Goal: Transaction & Acquisition: Subscribe to service/newsletter

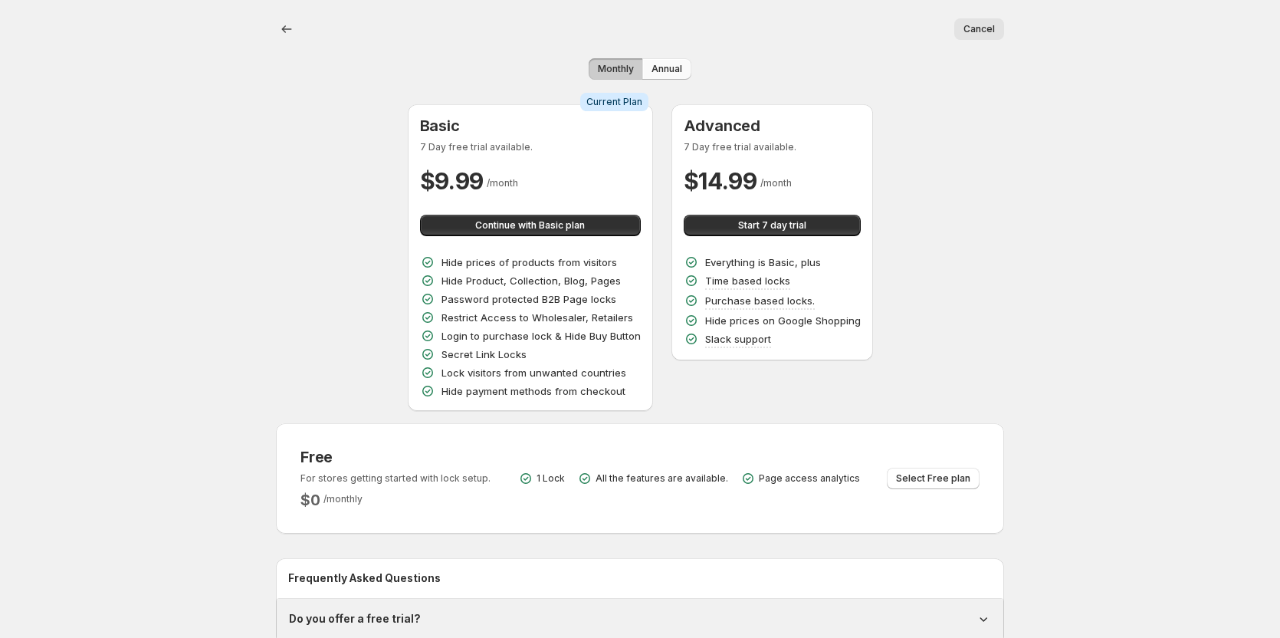
click at [669, 64] on span "Annual" at bounding box center [666, 69] width 31 height 12
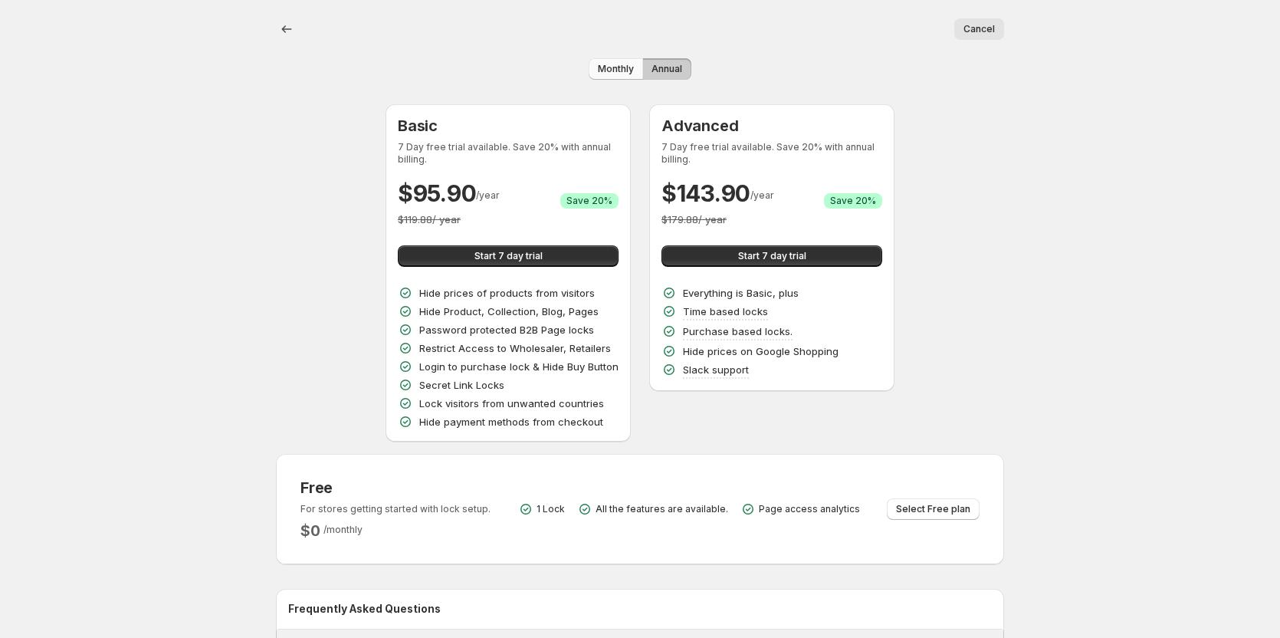
click at [615, 71] on span "Monthly" at bounding box center [616, 69] width 36 height 12
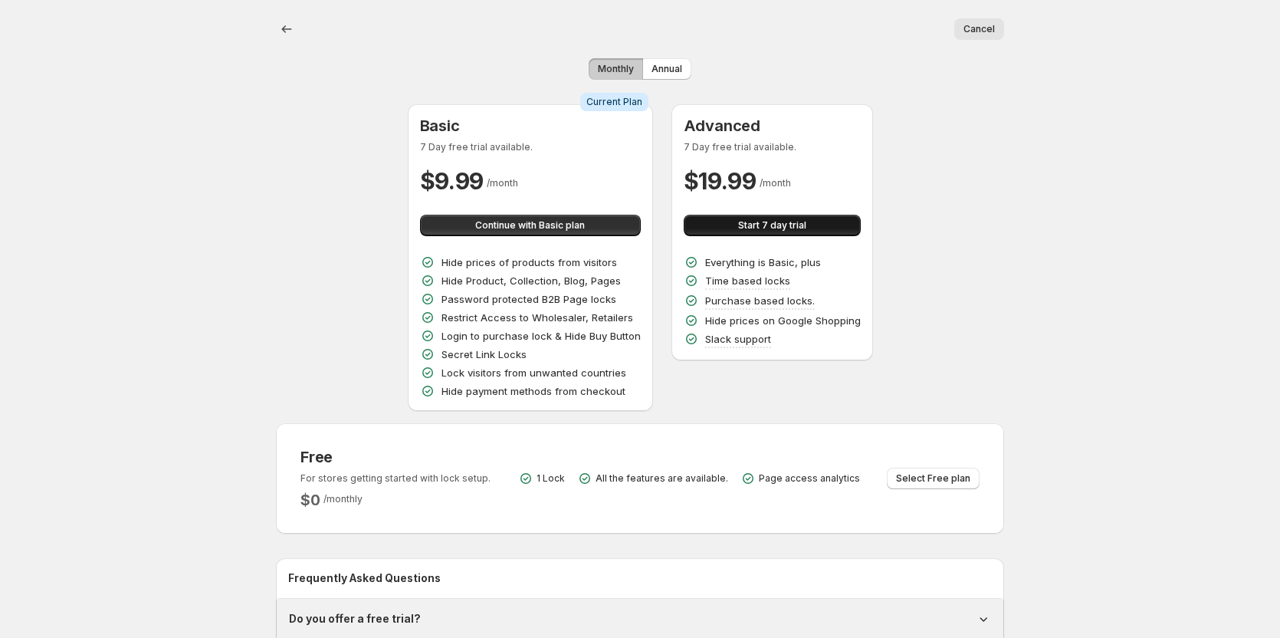
click at [836, 223] on button "Start 7 day trial" at bounding box center [772, 225] width 177 height 21
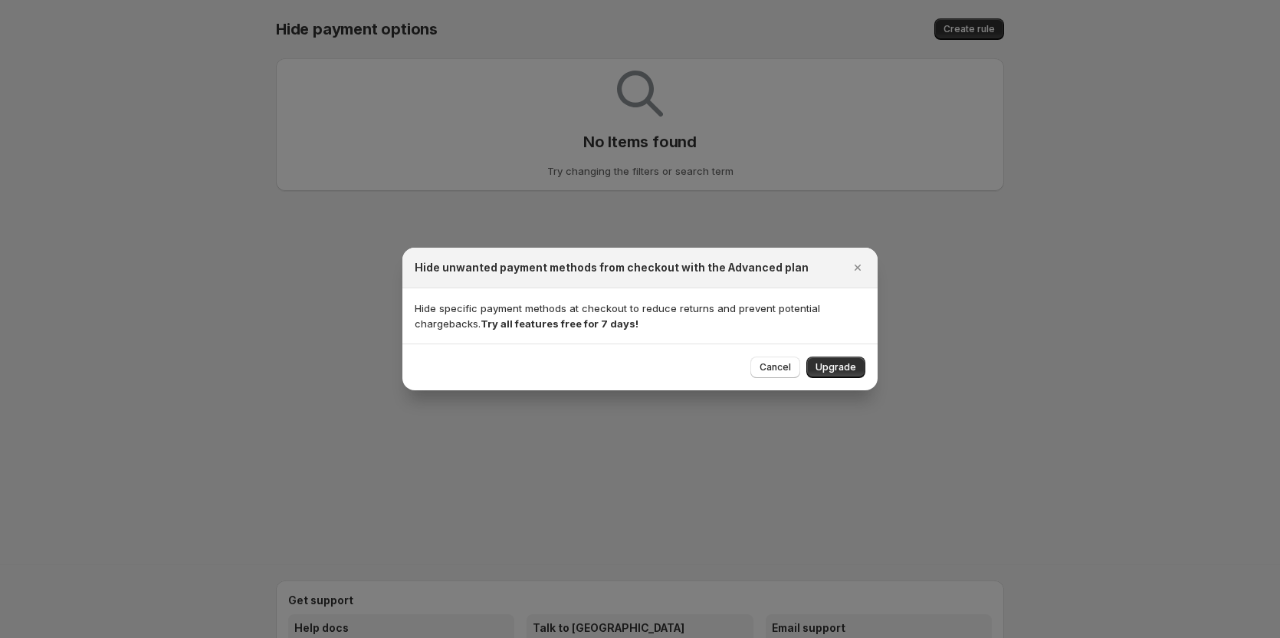
select select "*********"
select select "******"
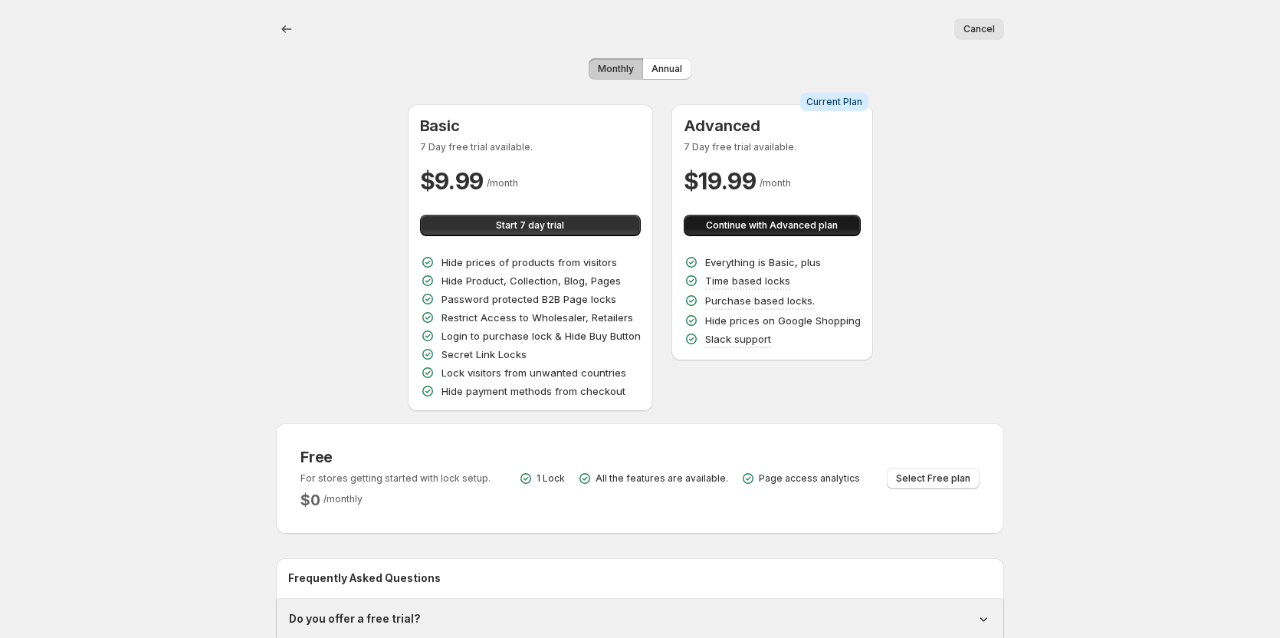
click at [801, 221] on span "Continue with Advanced plan" at bounding box center [772, 225] width 132 height 12
click at [491, 221] on button "Start 7 day trial" at bounding box center [530, 225] width 221 height 21
click at [773, 225] on span "Start 7 day trial" at bounding box center [772, 225] width 68 height 12
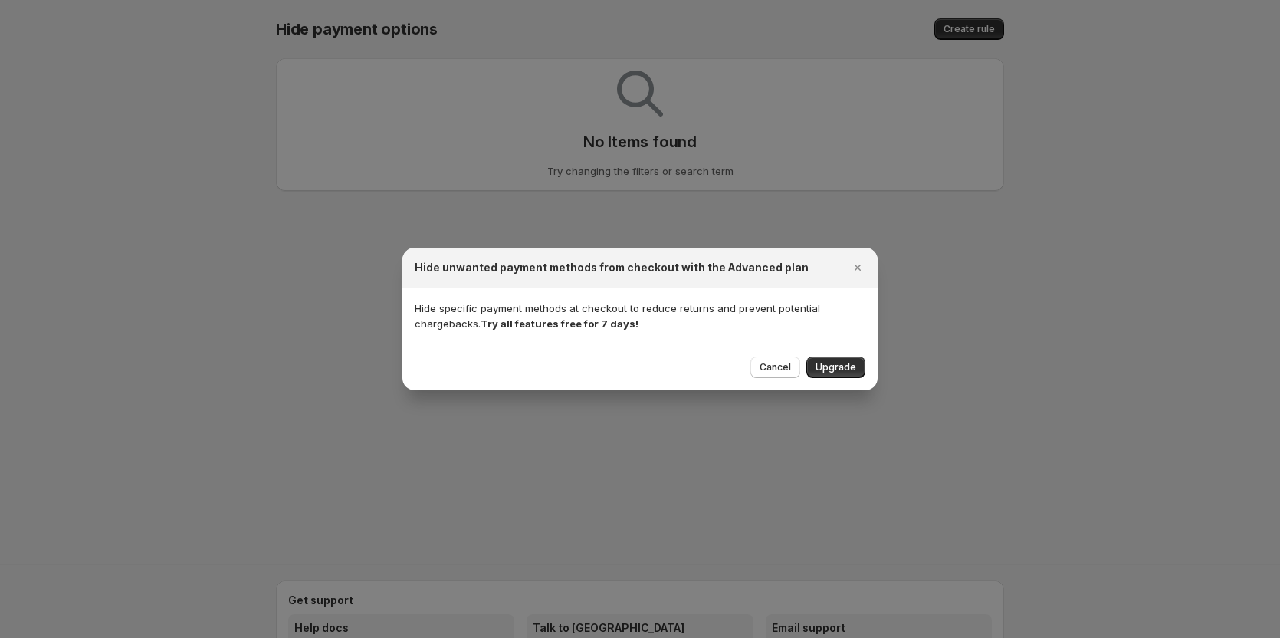
select select "*********"
select select "******"
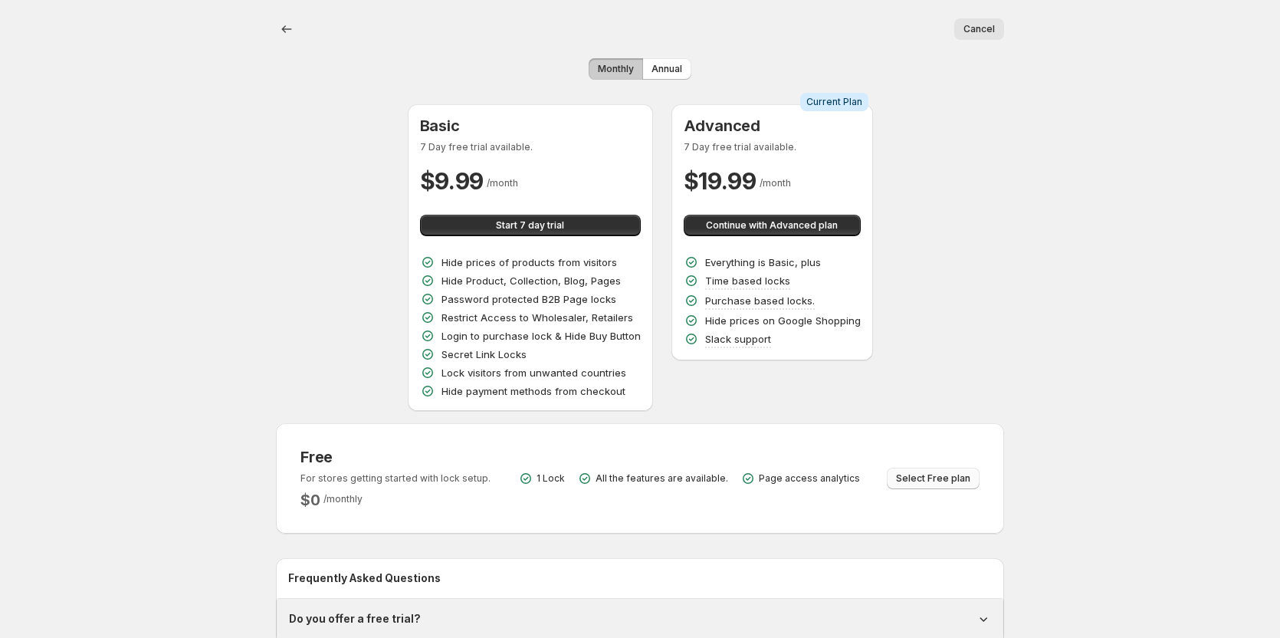
click at [922, 481] on span "Select Free plan" at bounding box center [933, 478] width 74 height 12
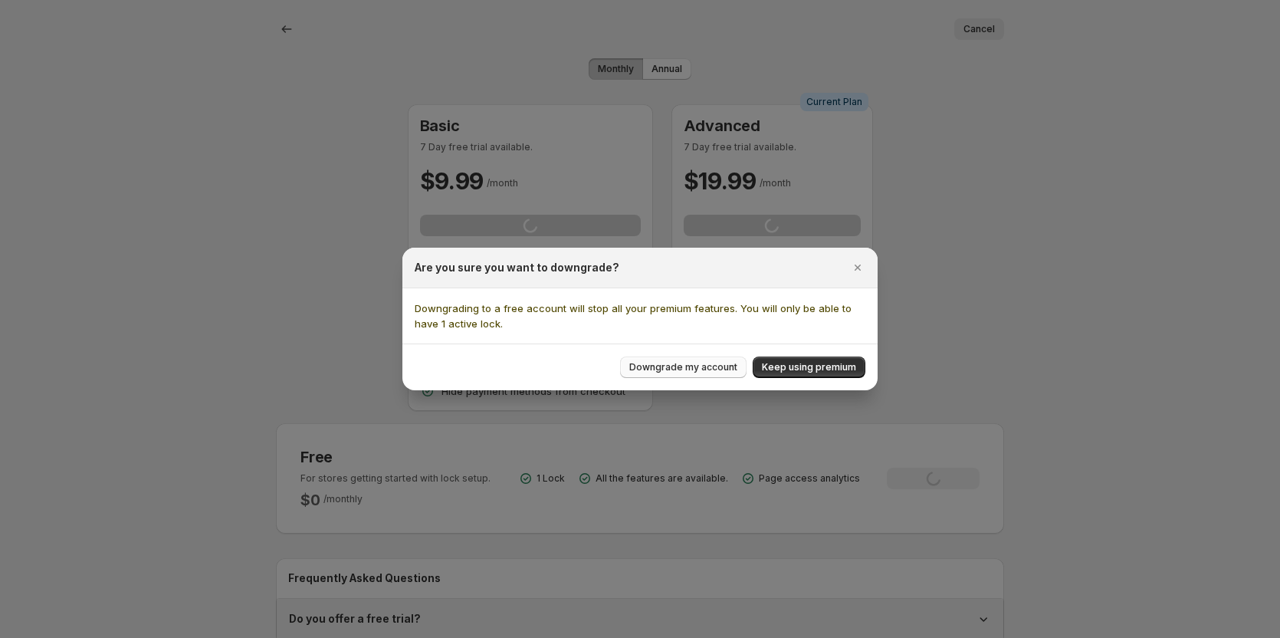
click at [673, 366] on span "Downgrade my account" at bounding box center [683, 367] width 108 height 12
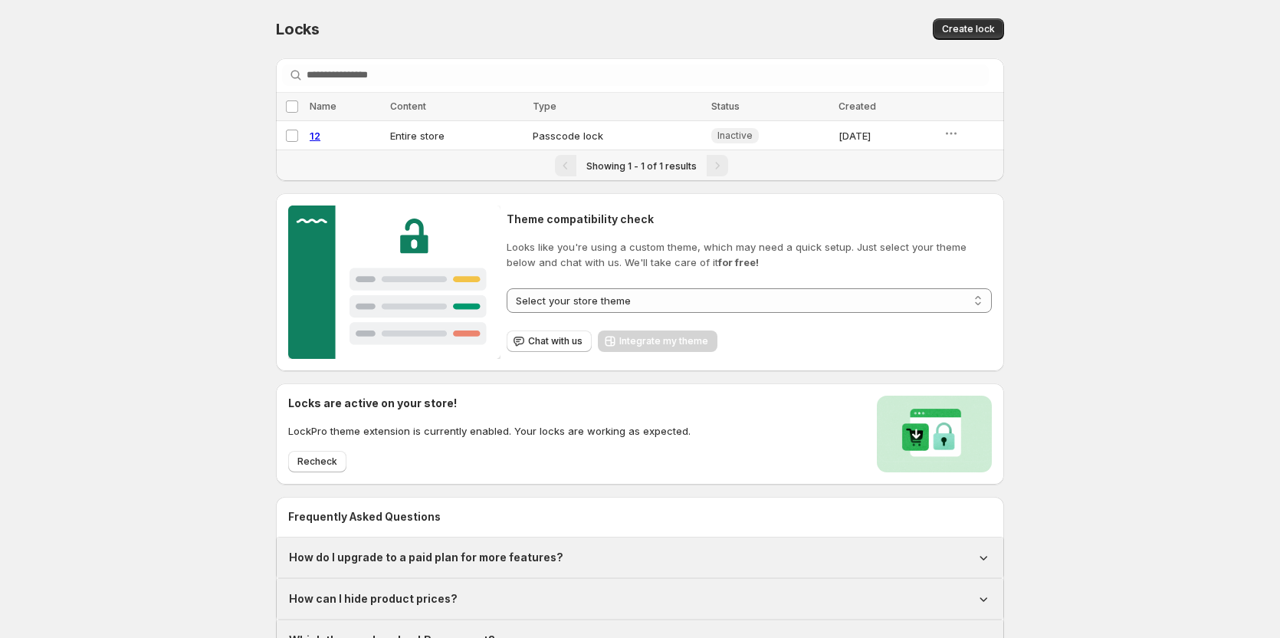
select select "******"
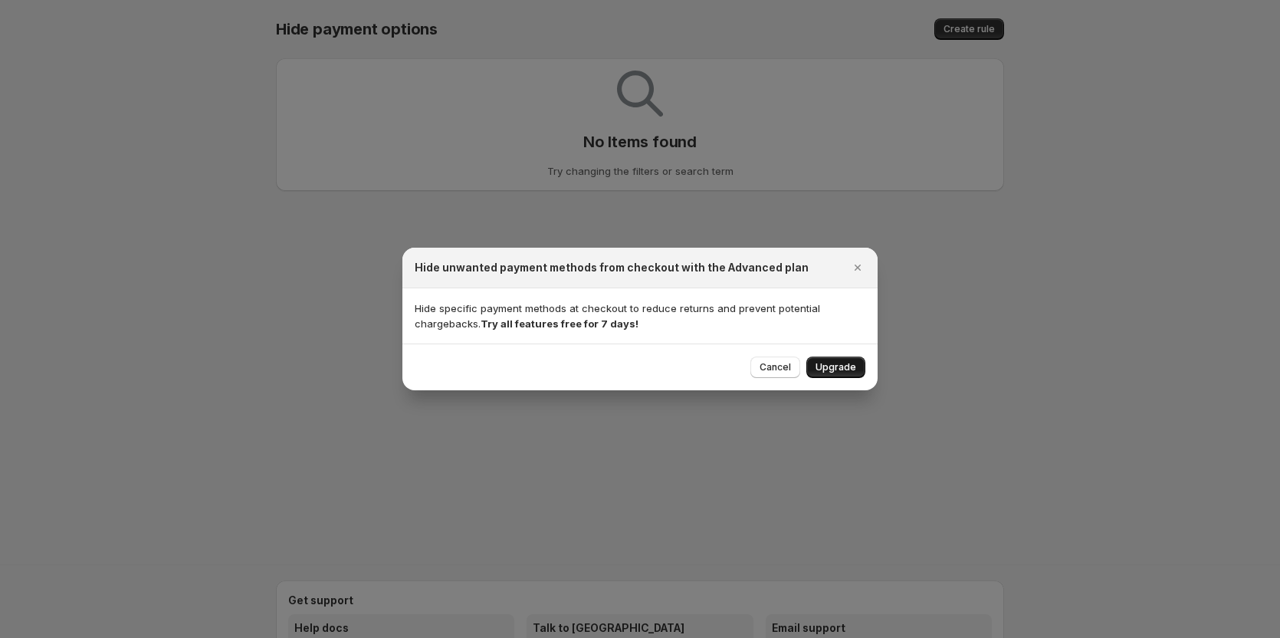
click at [840, 358] on div "Cancel Upgrade" at bounding box center [639, 366] width 475 height 47
click at [840, 369] on span "Upgrade" at bounding box center [835, 367] width 41 height 12
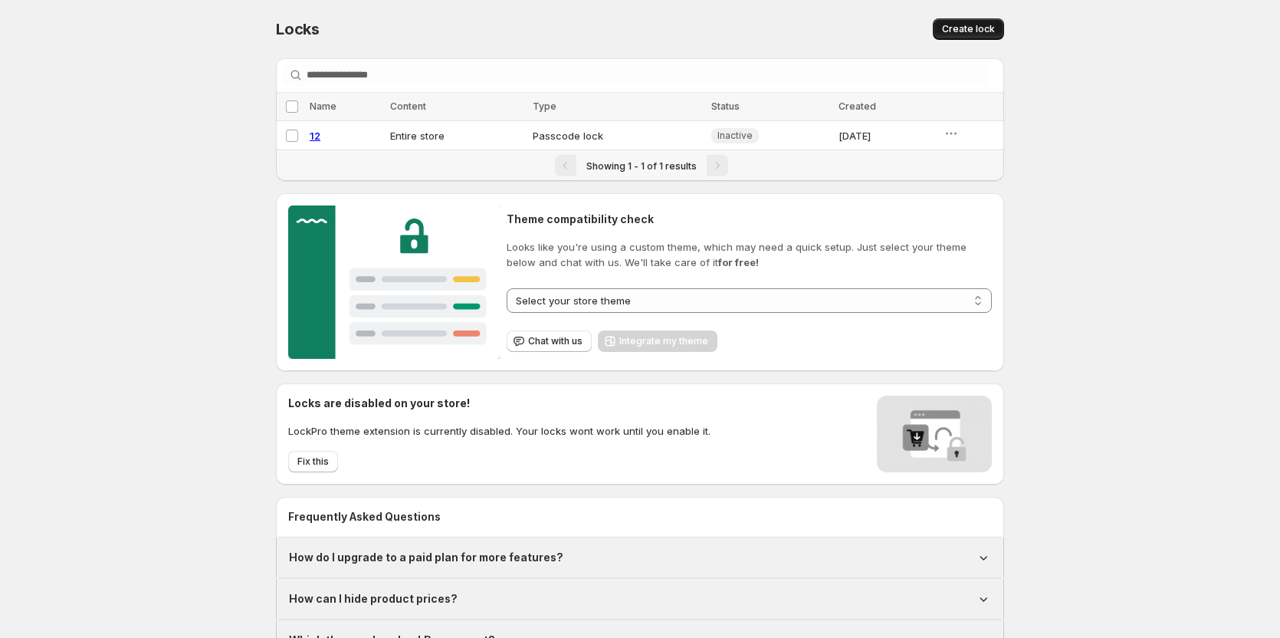
click at [976, 20] on button "Create lock" at bounding box center [968, 28] width 71 height 21
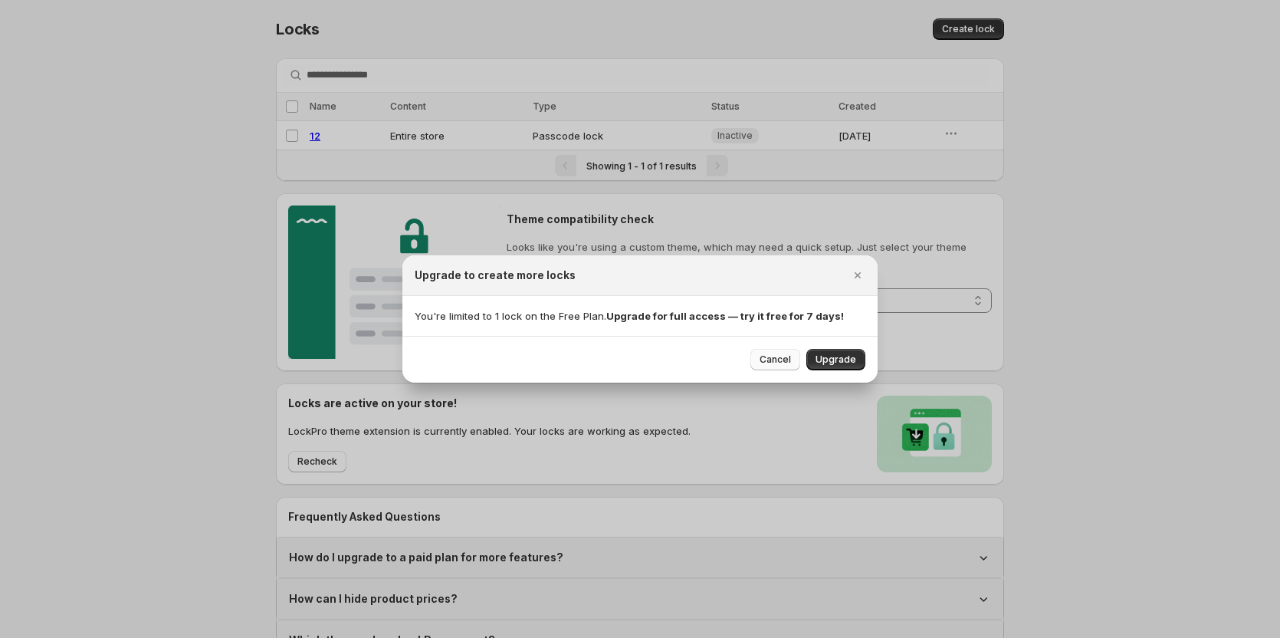
click at [779, 349] on button "Cancel" at bounding box center [775, 359] width 50 height 21
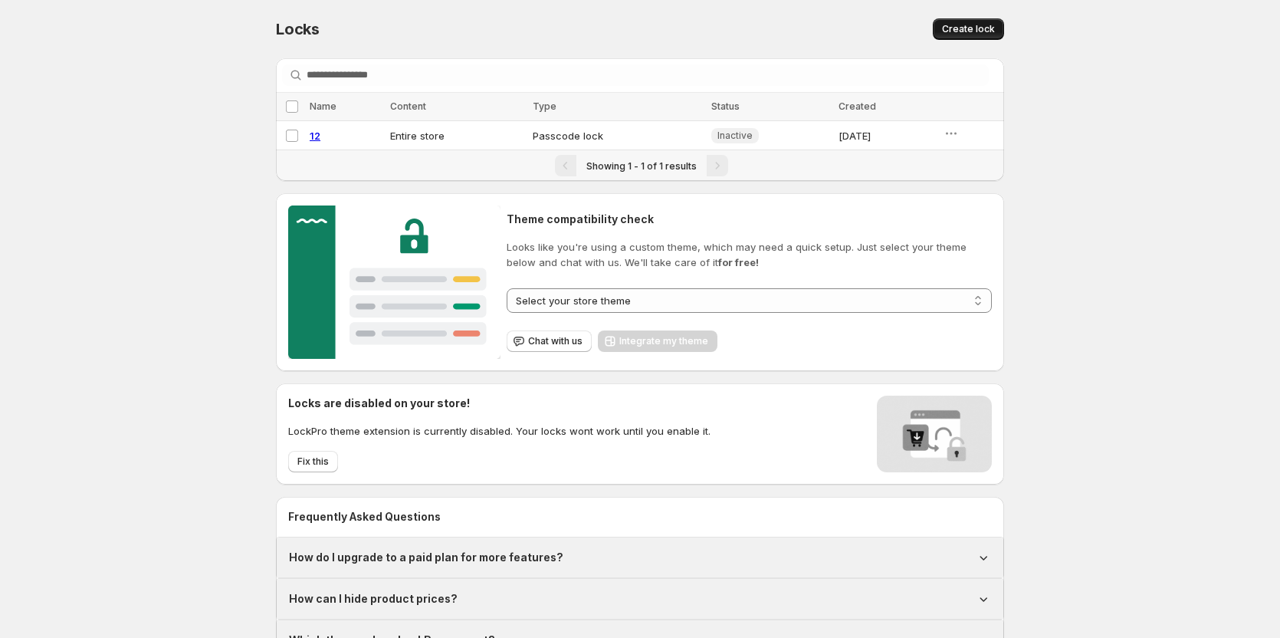
click at [956, 23] on button "Create lock" at bounding box center [968, 28] width 71 height 21
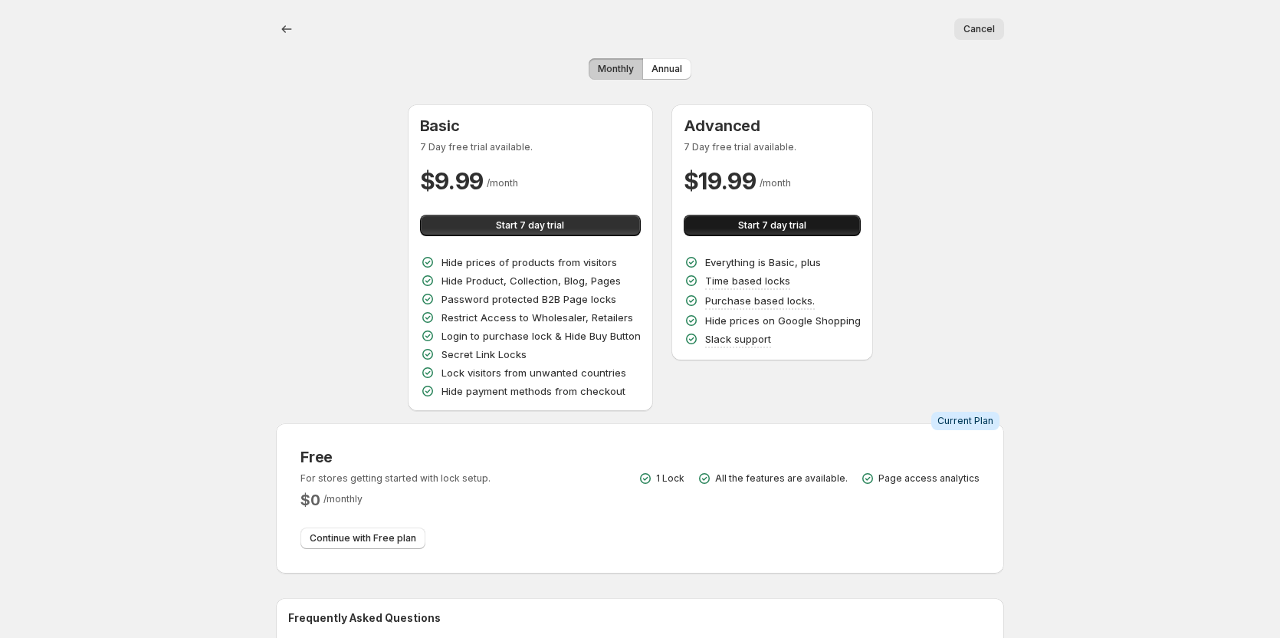
click at [713, 226] on button "Start 7 day trial" at bounding box center [772, 225] width 177 height 21
click at [512, 221] on span "Start 7 day trial" at bounding box center [530, 225] width 68 height 12
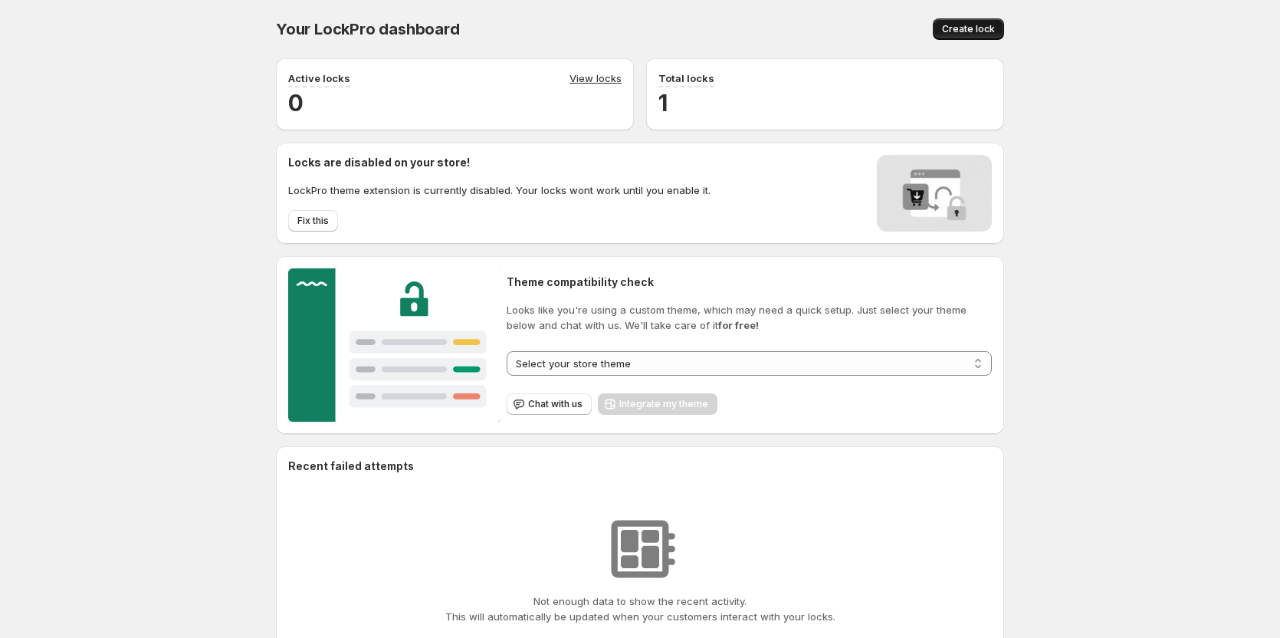
click at [989, 26] on span "Create lock" at bounding box center [968, 29] width 53 height 12
select select "******"
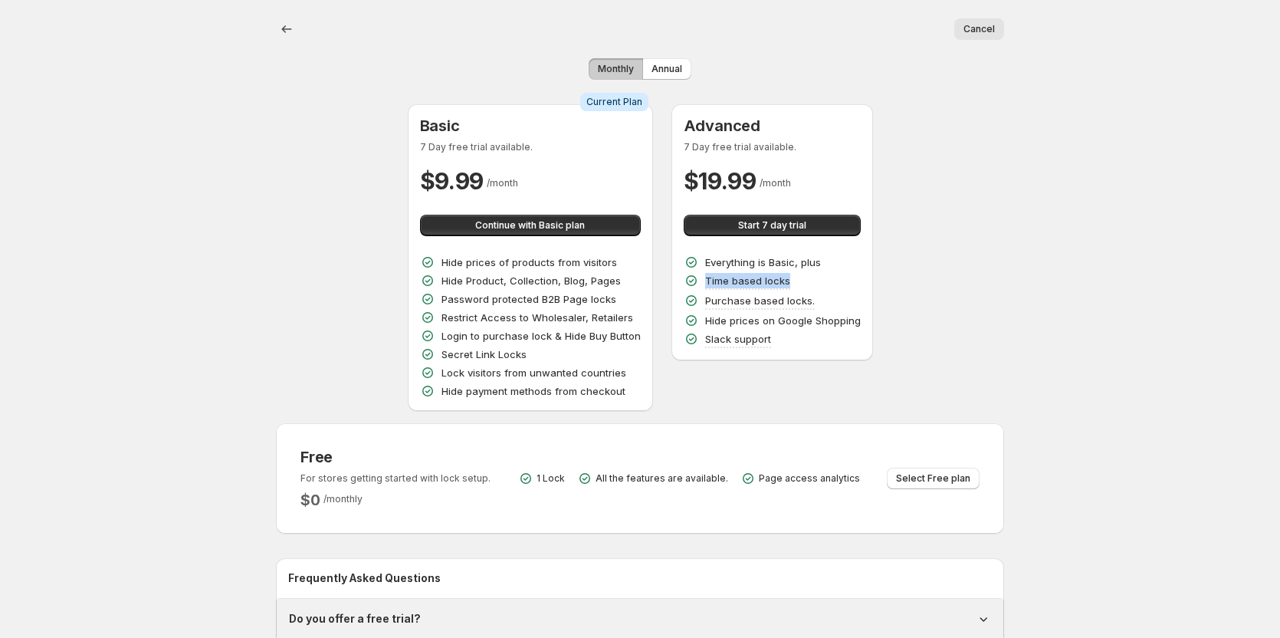
drag, startPoint x: 793, startPoint y: 281, endPoint x: 690, endPoint y: 284, distance: 103.5
click at [690, 284] on div "Time based locks" at bounding box center [772, 281] width 177 height 17
copy p "Time based locks"
drag, startPoint x: 808, startPoint y: 299, endPoint x: 704, endPoint y: 294, distance: 104.4
click at [705, 294] on p "Purchase based locks." at bounding box center [760, 300] width 110 height 15
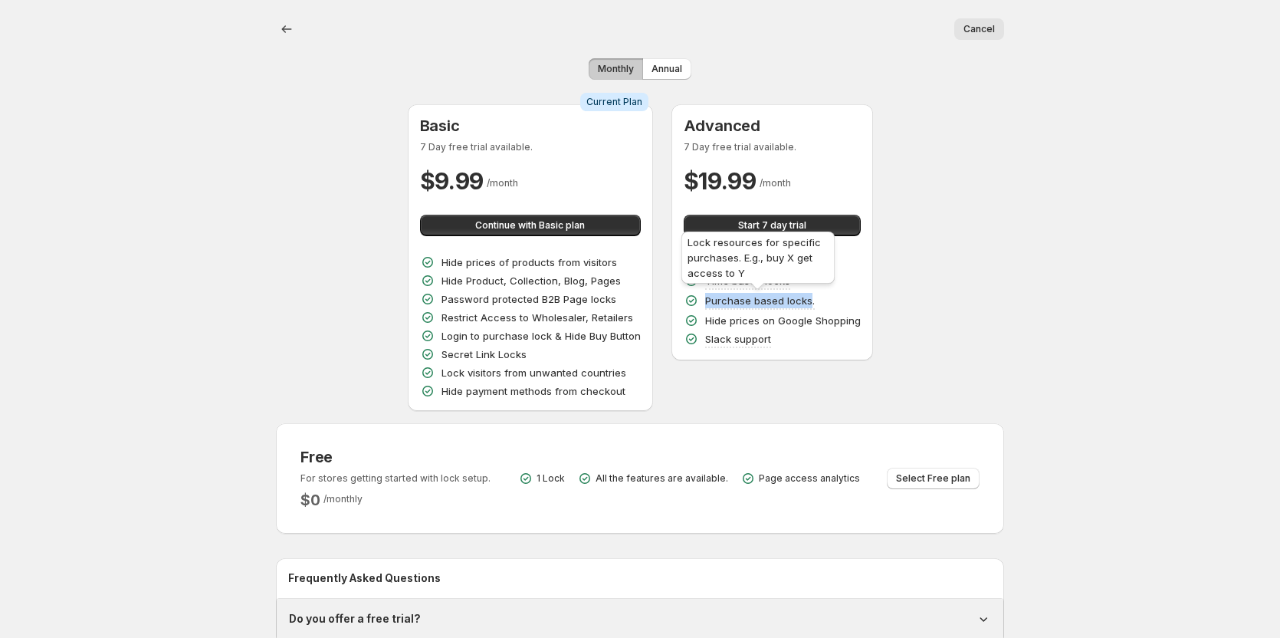
copy p "Purchase based locks"
drag, startPoint x: 861, startPoint y: 323, endPoint x: 698, endPoint y: 301, distance: 164.0
click at [698, 301] on div "Advanced 7 Day free trial available. $ 19.99 / month Start 7 day trial Everythi…" at bounding box center [772, 232] width 202 height 256
copy div "Purchase based locks. Hide prices on Google Shopping"
